Goal: Task Accomplishment & Management: Complete application form

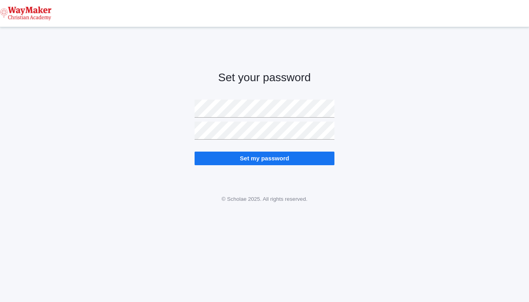
click at [388, 209] on body "icons/ui/navigation/hamburger Created with Sketch. icons/ui/navigation/home Cre…" at bounding box center [264, 151] width 529 height 302
click at [253, 156] on input "Set my password" at bounding box center [265, 158] width 140 height 13
click at [44, 13] on img at bounding box center [26, 13] width 52 height 14
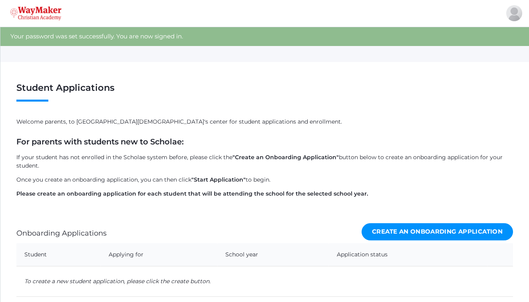
click at [41, 14] on img at bounding box center [36, 13] width 52 height 14
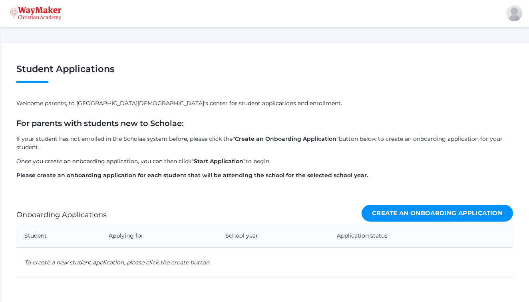
click at [41, 14] on img at bounding box center [36, 13] width 52 height 14
click at [423, 218] on link "Create an Onboarding Application" at bounding box center [438, 213] width 152 height 17
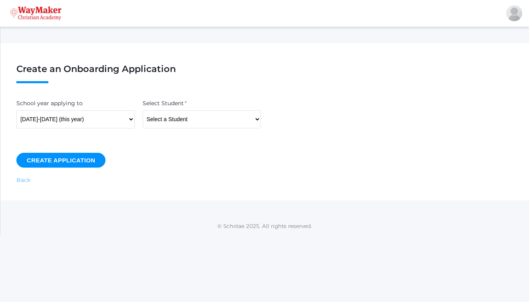
click at [19, 180] on link "Back" at bounding box center [23, 179] width 14 height 7
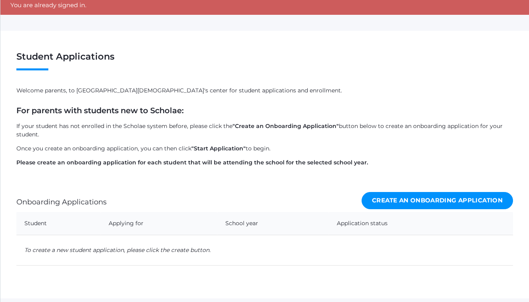
scroll to position [40, 0]
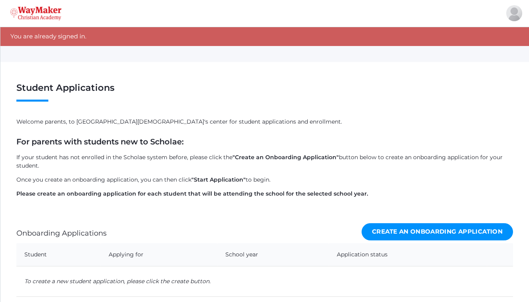
click at [385, 225] on link "Create an Onboarding Application" at bounding box center [438, 231] width 152 height 17
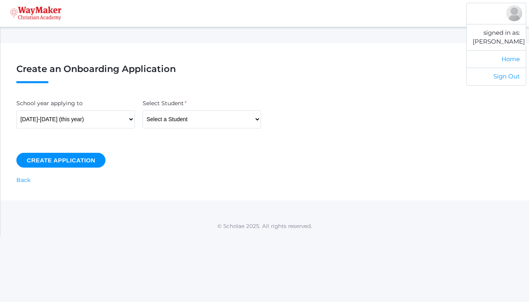
click at [513, 16] on div at bounding box center [514, 13] width 16 height 16
click at [510, 61] on link "Home" at bounding box center [496, 59] width 59 height 18
